Goal: Information Seeking & Learning: Learn about a topic

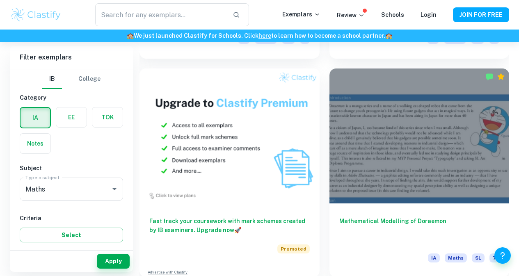
scroll to position [865, 0]
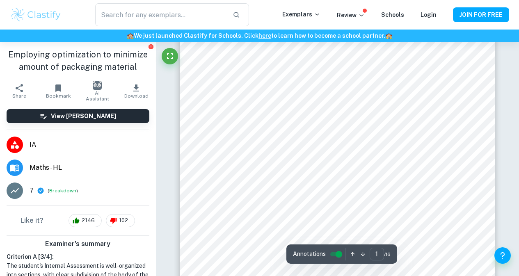
scroll to position [126, 0]
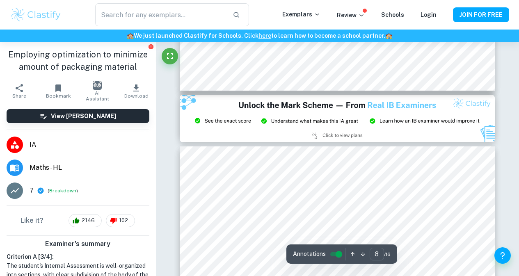
type input "9"
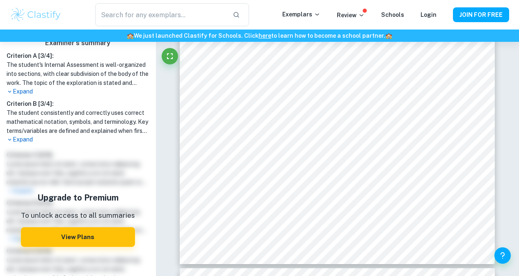
scroll to position [136, 0]
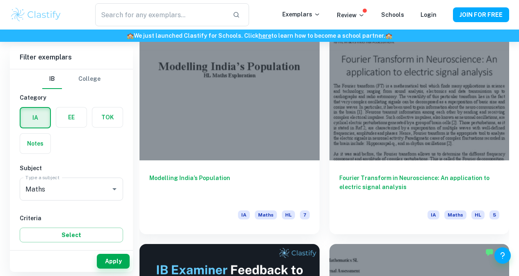
scroll to position [233, 0]
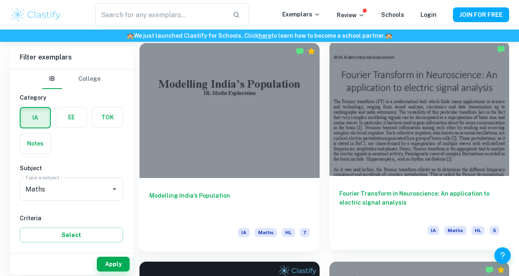
click at [340, 176] on div "Fourier Transform in Neuroscience: An application to electric signal analysis I…" at bounding box center [419, 213] width 180 height 74
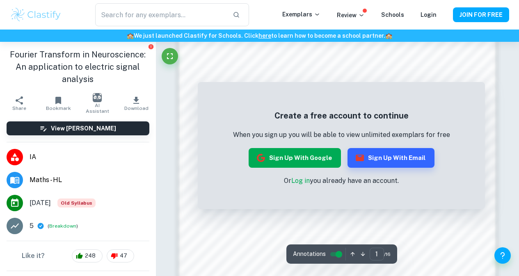
scroll to position [726, 0]
